Goal: Task Accomplishment & Management: Manage account settings

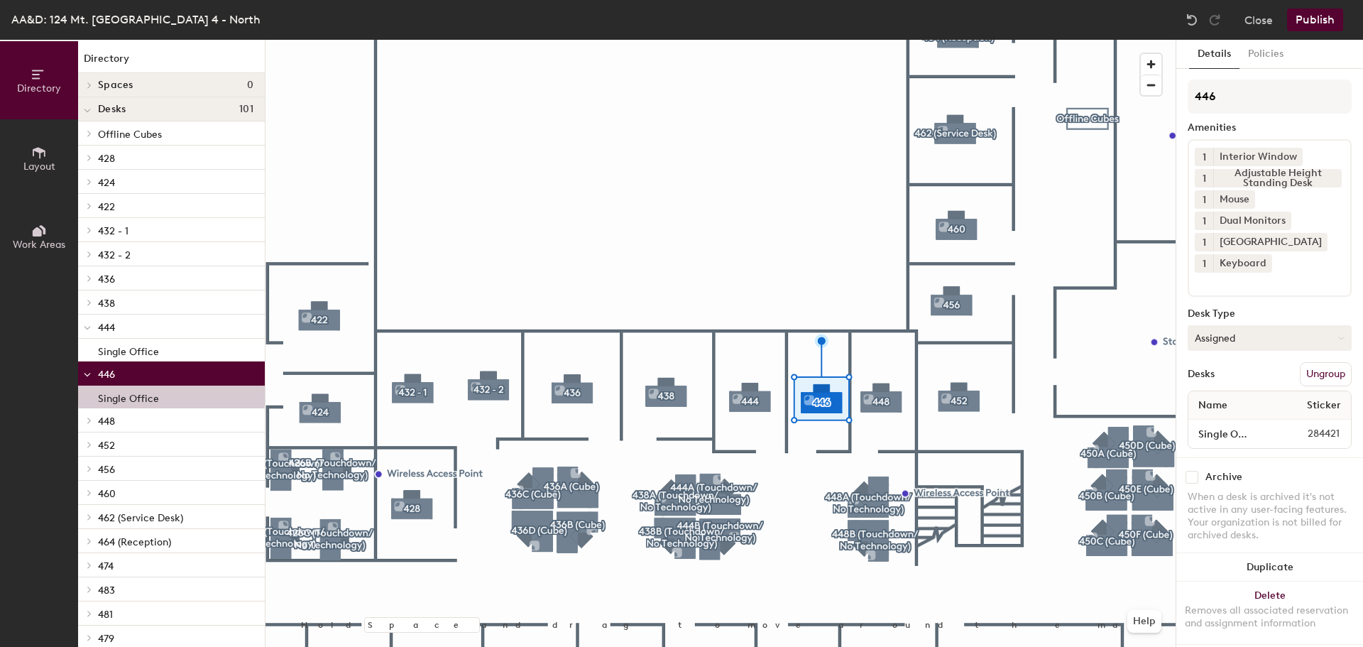
click at [1246, 329] on button "Assigned" at bounding box center [1270, 338] width 164 height 26
click at [1238, 423] on div "Hoteled" at bounding box center [1260, 424] width 142 height 21
click at [1317, 19] on button "Publish" at bounding box center [1315, 20] width 56 height 23
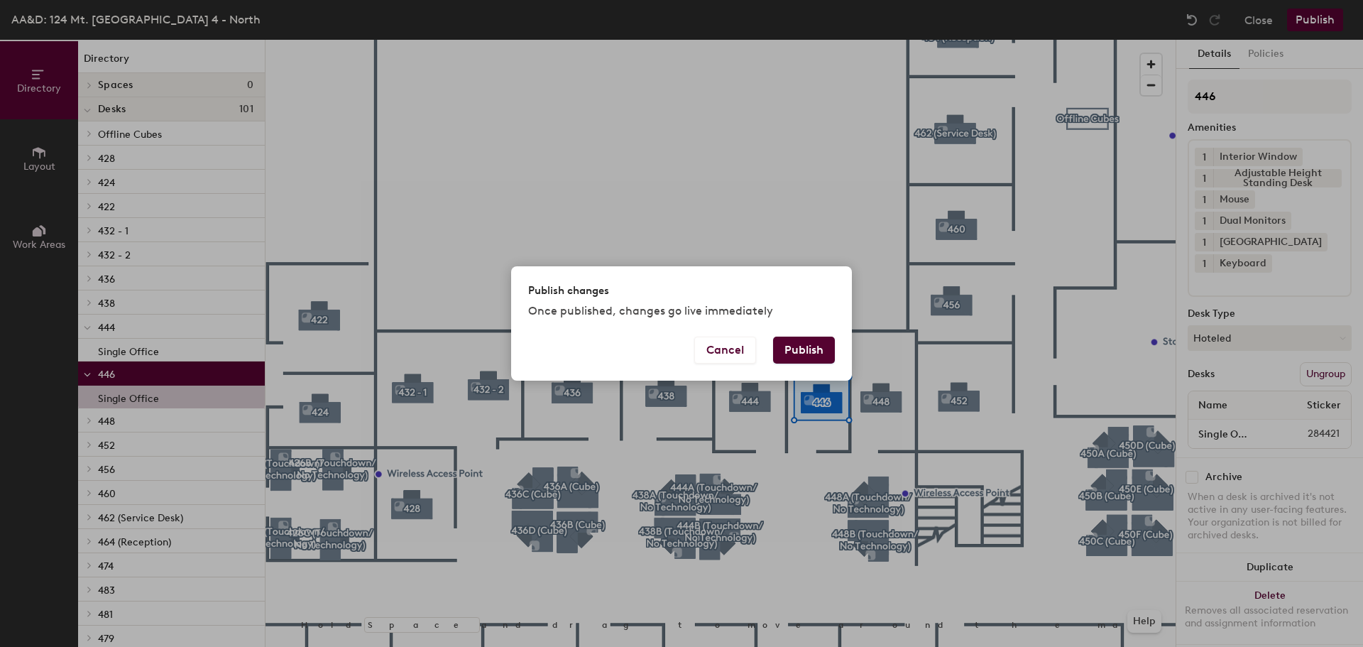
click at [808, 344] on button "Publish" at bounding box center [804, 350] width 62 height 27
